Goal: Task Accomplishment & Management: Manage account settings

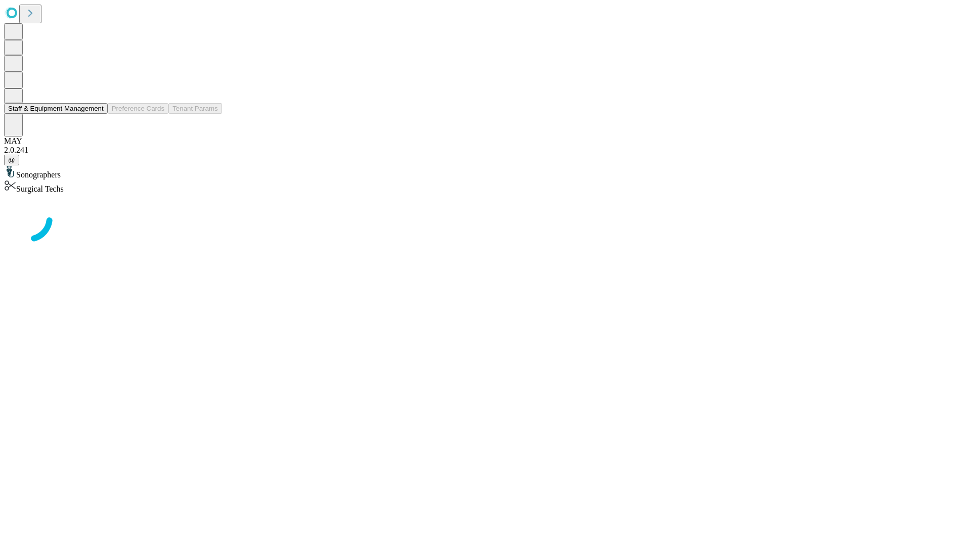
click at [97, 114] on button "Staff & Equipment Management" at bounding box center [56, 108] width 104 height 11
